Goal: Task Accomplishment & Management: Manage account settings

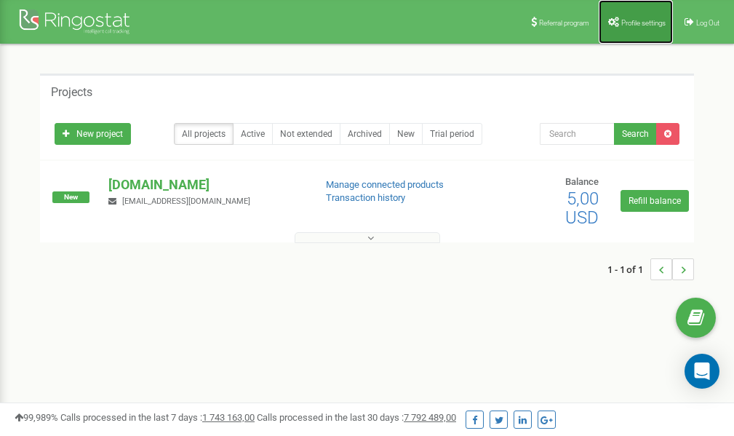
click at [634, 28] on link "Profile settings" at bounding box center [636, 22] width 74 height 44
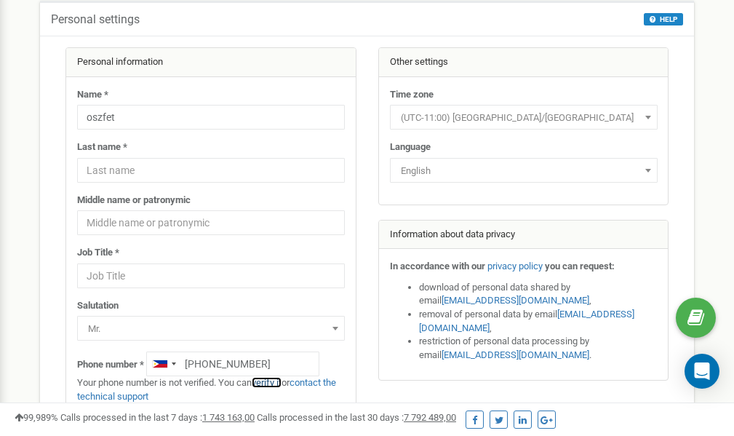
click at [279, 382] on link "verify it" at bounding box center [267, 382] width 30 height 11
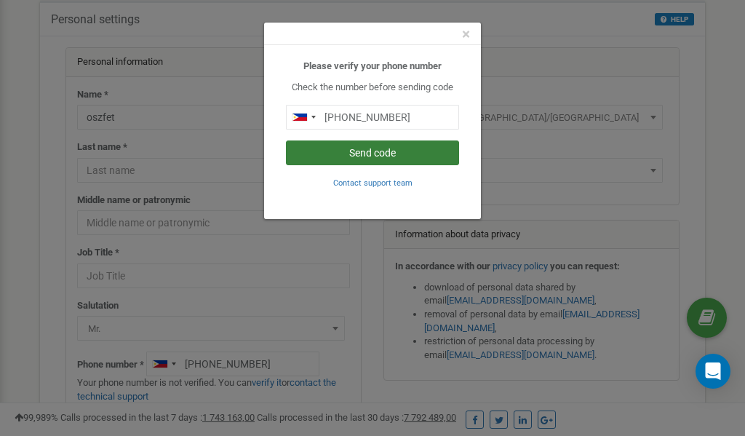
click at [380, 152] on button "Send code" at bounding box center [372, 152] width 173 height 25
